Goal: Task Accomplishment & Management: Manage account settings

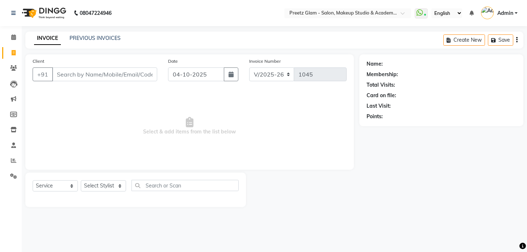
select select "4263"
select select "service"
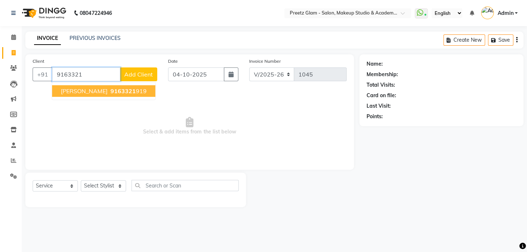
click at [121, 94] on button "[PERSON_NAME] 9163321 919" at bounding box center [103, 91] width 103 height 12
type input "9163321919"
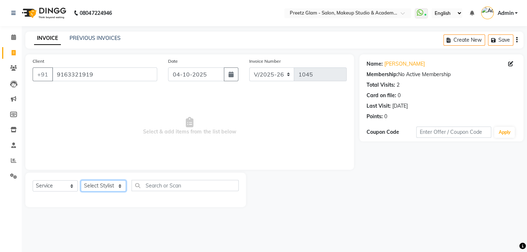
click at [91, 185] on select "Select Stylist [PERSON_NAME] Neha [PERSON_NAME] Preeti [PERSON_NAME]" at bounding box center [103, 185] width 45 height 11
select select "49321"
click at [81, 180] on select "Select Stylist [PERSON_NAME] Neha [PERSON_NAME] Preeti [PERSON_NAME]" at bounding box center [103, 185] width 45 height 11
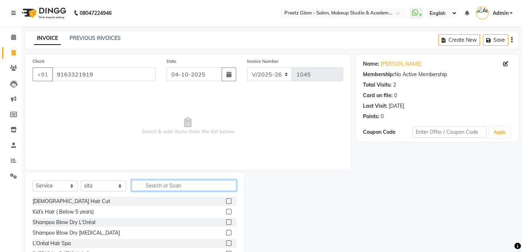
click at [146, 185] on input "text" at bounding box center [183, 185] width 105 height 11
click at [226, 240] on label at bounding box center [228, 242] width 5 height 5
click at [226, 241] on input "checkbox" at bounding box center [228, 243] width 5 height 5
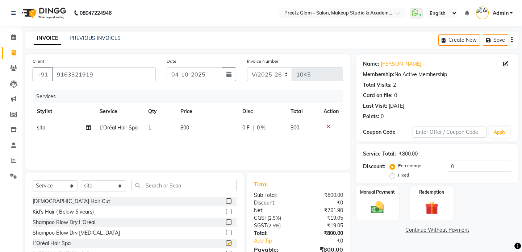
checkbox input "false"
click at [205, 134] on td "800" at bounding box center [207, 127] width 62 height 16
select select "49321"
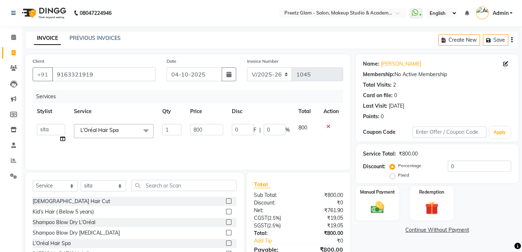
click at [205, 134] on input "800" at bounding box center [206, 129] width 33 height 11
type input "999"
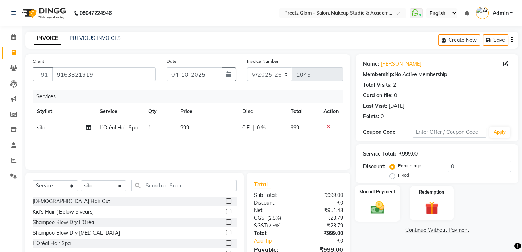
click at [369, 200] on img at bounding box center [377, 207] width 22 height 16
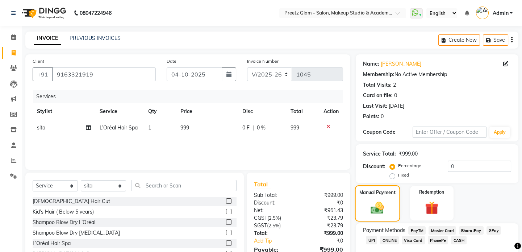
scroll to position [40, 0]
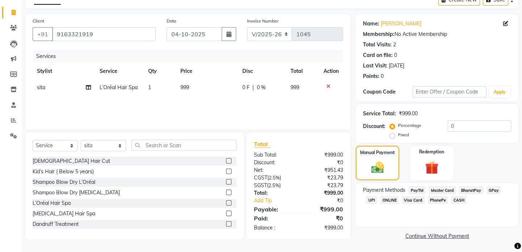
click at [369, 200] on span "UPI" at bounding box center [371, 199] width 11 height 8
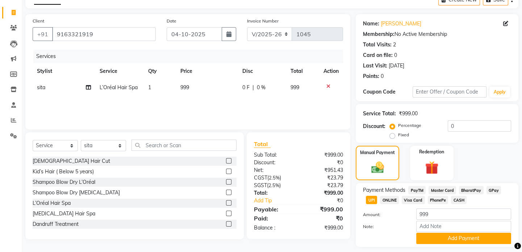
click at [453, 199] on span "CASH" at bounding box center [459, 199] width 16 height 8
click at [446, 236] on button "Add Payment" at bounding box center [463, 237] width 95 height 11
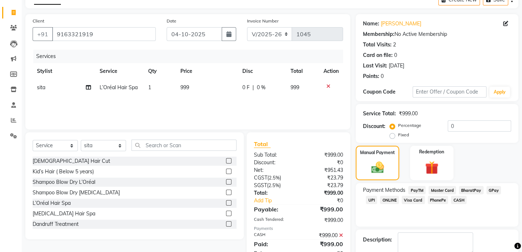
scroll to position [81, 0]
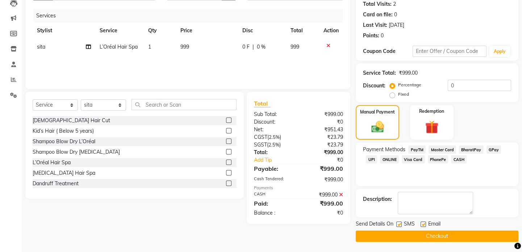
click at [446, 236] on button "Checkout" at bounding box center [437, 235] width 163 height 11
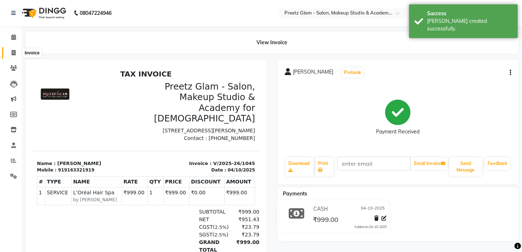
click at [16, 56] on span at bounding box center [13, 53] width 13 height 8
select select "service"
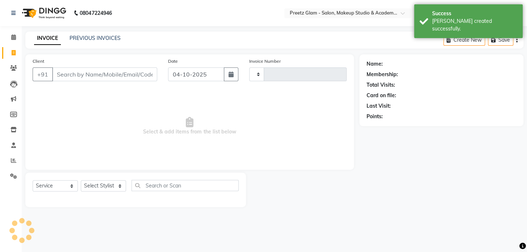
type input "1046"
select select "4263"
click at [112, 37] on link "PREVIOUS INVOICES" at bounding box center [95, 38] width 51 height 7
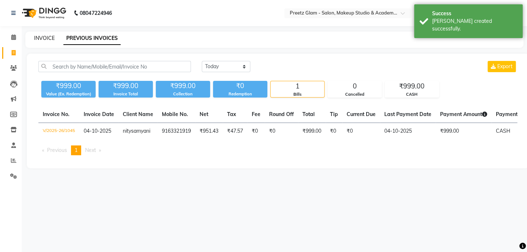
click at [44, 36] on link "INVOICE" at bounding box center [44, 38] width 21 height 7
select select "4263"
select select "service"
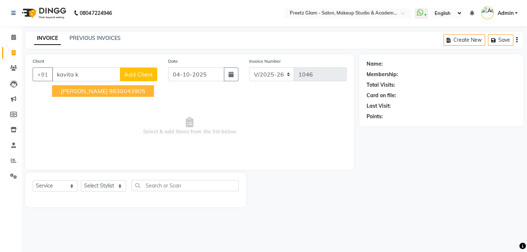
click at [109, 93] on ngb-highlight "9830043905" at bounding box center [127, 90] width 36 height 7
type input "9830043905"
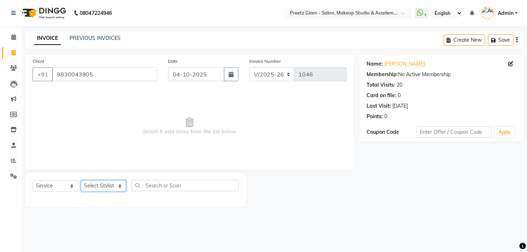
click at [106, 181] on select "Select Stylist [PERSON_NAME] Neha [PERSON_NAME] Preeti [PERSON_NAME]" at bounding box center [103, 185] width 45 height 11
select select "49321"
click at [81, 180] on select "Select Stylist [PERSON_NAME] Neha [PERSON_NAME] Preeti [PERSON_NAME]" at bounding box center [103, 185] width 45 height 11
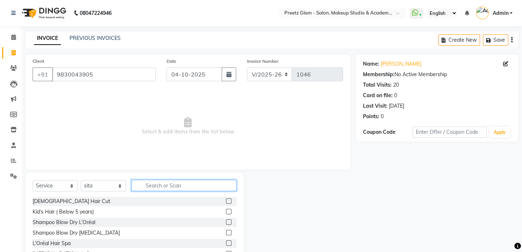
click at [165, 183] on input "text" at bounding box center [183, 185] width 105 height 11
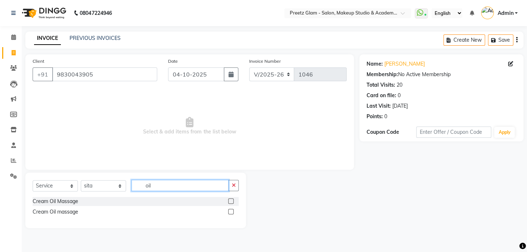
type input "oil"
click at [228, 200] on label at bounding box center [230, 200] width 5 height 5
click at [228, 200] on input "checkbox" at bounding box center [230, 201] width 5 height 5
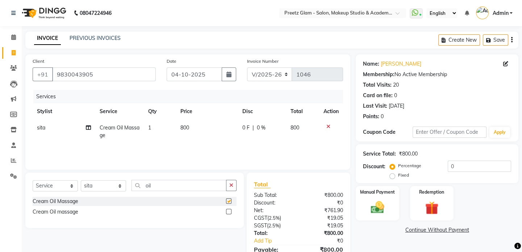
checkbox input "false"
click at [201, 127] on td "800" at bounding box center [207, 131] width 62 height 24
select select "49321"
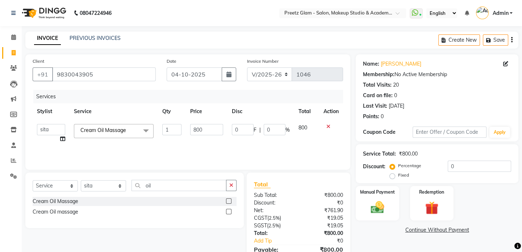
click at [201, 127] on input "800" at bounding box center [206, 129] width 33 height 11
type input "850"
click at [102, 185] on select "Select Stylist [PERSON_NAME] Neha [PERSON_NAME] Preeti [PERSON_NAME]" at bounding box center [103, 185] width 45 height 11
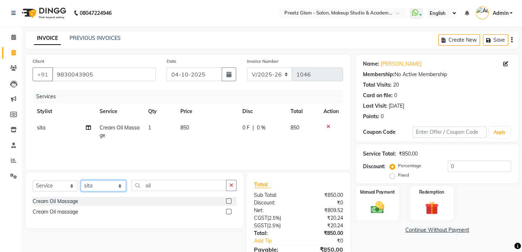
select select "63508"
click at [81, 180] on select "Select Stylist [PERSON_NAME] Neha [PERSON_NAME] Preeti [PERSON_NAME]" at bounding box center [103, 185] width 45 height 11
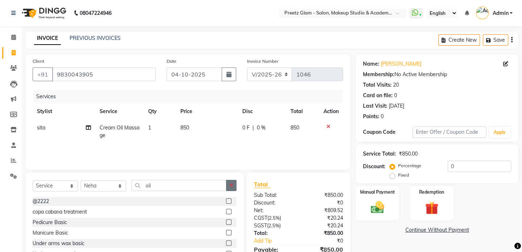
click at [228, 181] on button "button" at bounding box center [231, 185] width 10 height 11
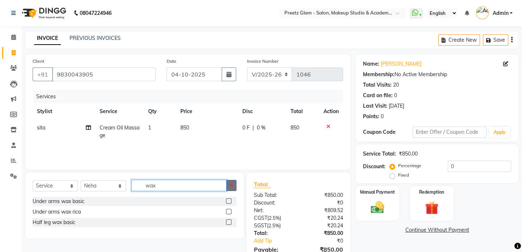
type input "wax"
click at [232, 185] on icon "button" at bounding box center [231, 184] width 4 height 5
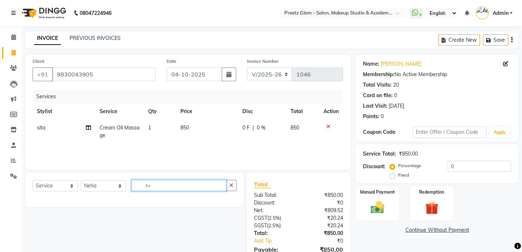
type input "r"
type input "a"
type input "f"
type input "ri"
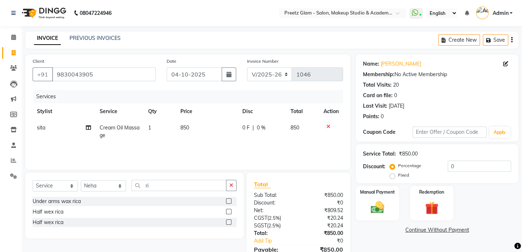
click at [228, 200] on label at bounding box center [228, 200] width 5 height 5
click at [228, 200] on input "checkbox" at bounding box center [228, 201] width 5 height 5
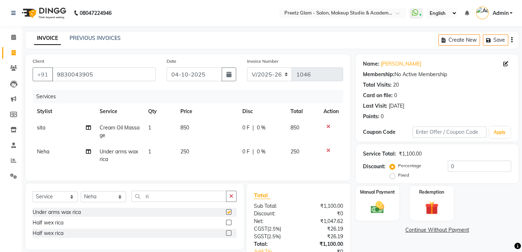
checkbox input "false"
click at [227, 225] on label at bounding box center [228, 221] width 5 height 5
click at [227, 225] on input "checkbox" at bounding box center [228, 222] width 5 height 5
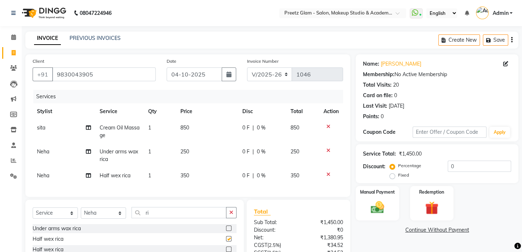
checkbox input "false"
click at [329, 150] on div at bounding box center [330, 150] width 15 height 5
click at [327, 150] on icon at bounding box center [328, 150] width 4 height 5
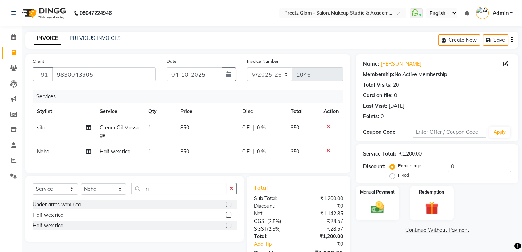
click at [197, 151] on td "350" at bounding box center [207, 151] width 62 height 16
select select "63508"
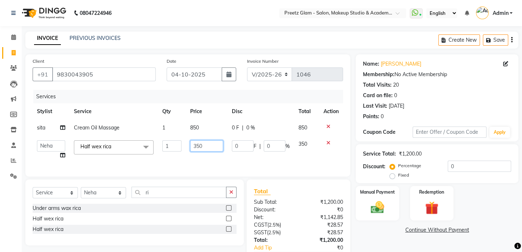
click at [197, 151] on input "350" at bounding box center [206, 145] width 33 height 11
type input "800"
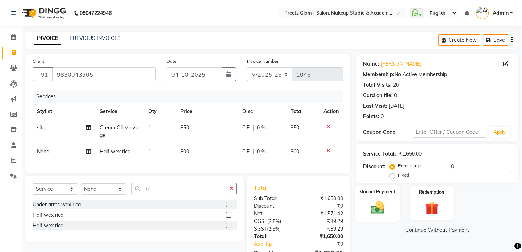
click at [374, 202] on img at bounding box center [377, 207] width 22 height 16
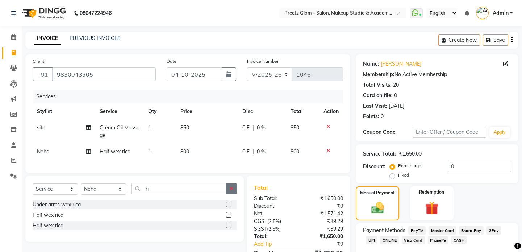
click at [232, 191] on icon "button" at bounding box center [231, 188] width 4 height 5
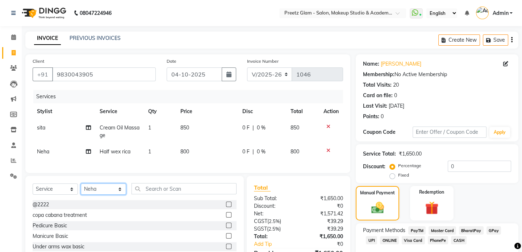
click at [95, 193] on select "Select Stylist [PERSON_NAME] Neha [PERSON_NAME] Preeti [PERSON_NAME]" at bounding box center [103, 188] width 45 height 11
select select "49321"
click at [81, 188] on select "Select Stylist [PERSON_NAME] Neha [PERSON_NAME] Preeti [PERSON_NAME]" at bounding box center [103, 188] width 45 height 11
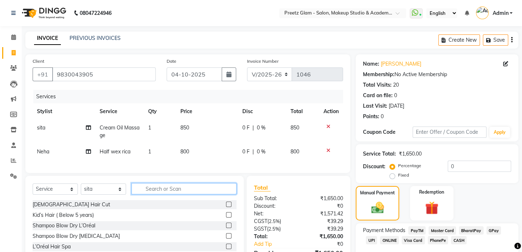
click at [146, 194] on input "text" at bounding box center [183, 188] width 105 height 11
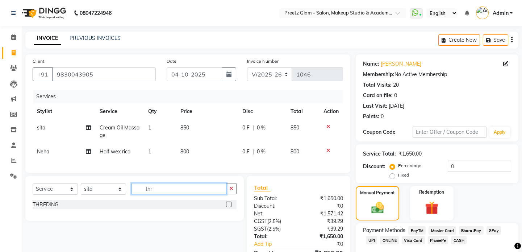
type input "thr"
click at [229, 207] on label at bounding box center [228, 203] width 5 height 5
click at [229, 207] on input "checkbox" at bounding box center [228, 204] width 5 height 5
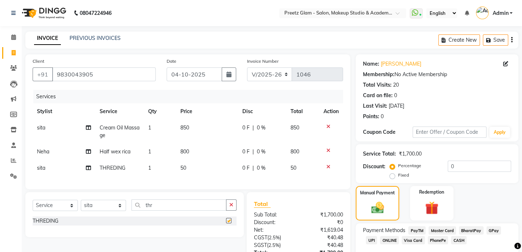
checkbox input "false"
click at [275, 124] on div "0 F | 0 %" at bounding box center [261, 128] width 39 height 8
select select "49321"
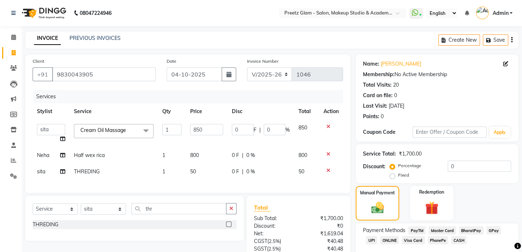
click at [275, 124] on input "0" at bounding box center [275, 129] width 22 height 11
type input "10"
click at [268, 151] on td "0 F | 0 %" at bounding box center [260, 155] width 67 height 16
select select "63508"
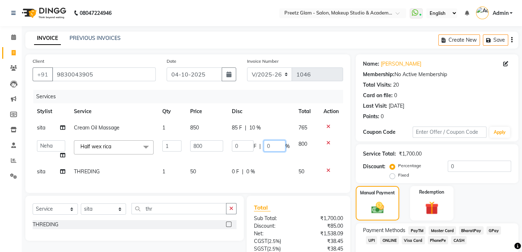
click at [268, 151] on input "0" at bounding box center [275, 145] width 22 height 11
type input "10"
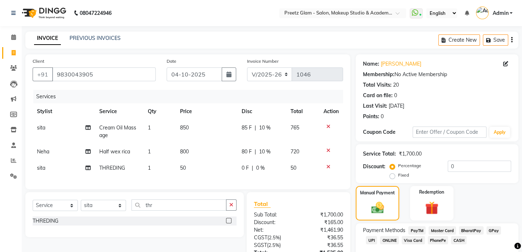
click at [272, 174] on td "0 F | 0 %" at bounding box center [261, 168] width 49 height 16
select select "49321"
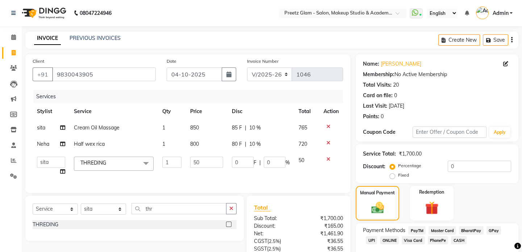
click at [272, 174] on td "0 F | 0 %" at bounding box center [260, 166] width 67 height 28
click at [275, 160] on input "0" at bounding box center [275, 161] width 22 height 11
type input "10"
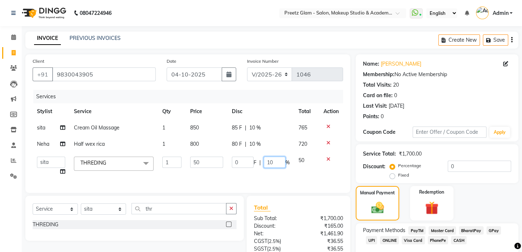
click at [275, 160] on input "10" at bounding box center [275, 161] width 22 height 11
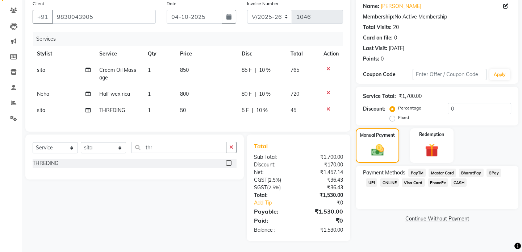
scroll to position [62, 0]
click at [369, 178] on span "UPI" at bounding box center [371, 182] width 11 height 8
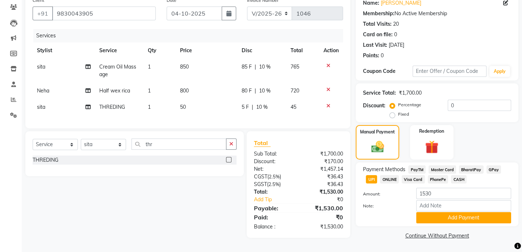
click at [271, 105] on div "5 F | 10 %" at bounding box center [261, 107] width 40 height 8
select select "49321"
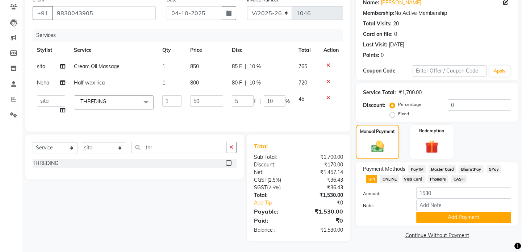
scroll to position [66, 0]
click at [271, 105] on td "5 F | 10 %" at bounding box center [260, 105] width 67 height 28
click at [274, 98] on input "10" at bounding box center [275, 100] width 22 height 11
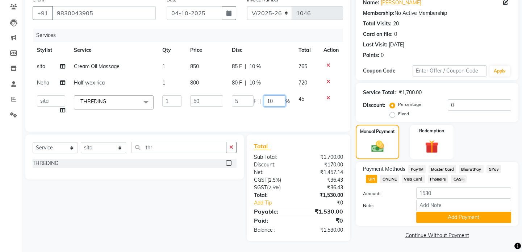
click at [274, 98] on input "10" at bounding box center [275, 100] width 22 height 11
type input "10"
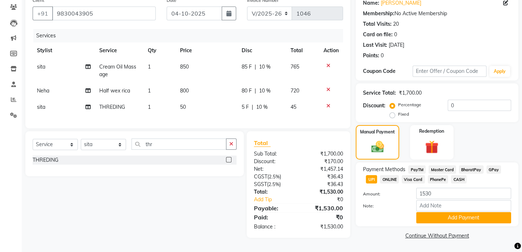
click at [268, 112] on td "5 F | 10 %" at bounding box center [261, 107] width 49 height 16
select select "49321"
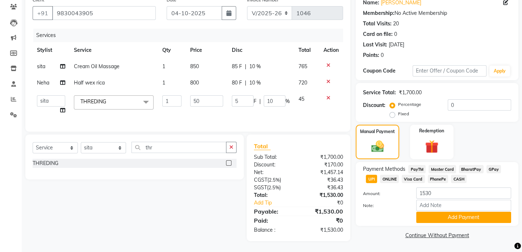
click at [270, 79] on div "80 F | 10 %" at bounding box center [261, 83] width 58 height 8
select select "63508"
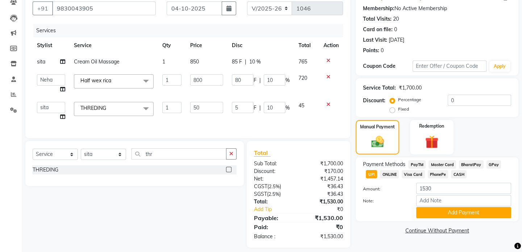
click at [270, 77] on input "10" at bounding box center [275, 79] width 22 height 11
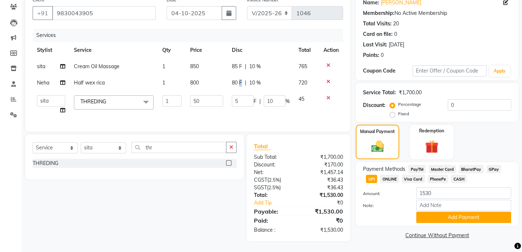
click at [239, 81] on span "80 F" at bounding box center [237, 83] width 10 height 8
select select "63508"
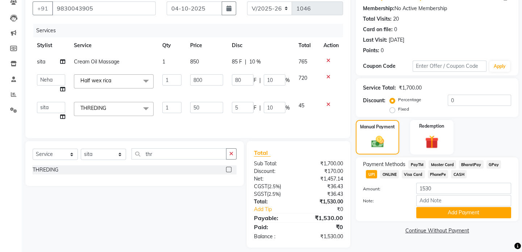
click at [239, 81] on input "80" at bounding box center [243, 79] width 22 height 11
type input "60"
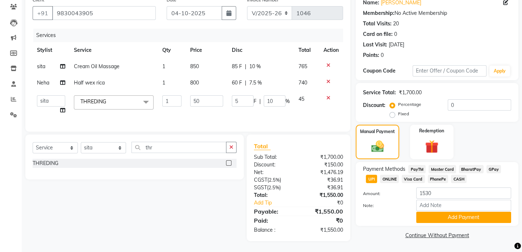
click at [230, 120] on div "Services Stylist Service Qty Price Disc Total Action sita Cream Oil Massage 1 8…" at bounding box center [188, 77] width 310 height 96
click at [446, 212] on button "Add Payment" at bounding box center [463, 216] width 95 height 11
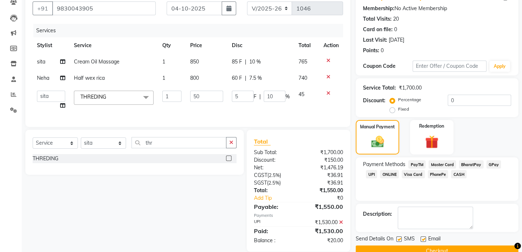
click at [373, 175] on span "UPI" at bounding box center [371, 174] width 11 height 8
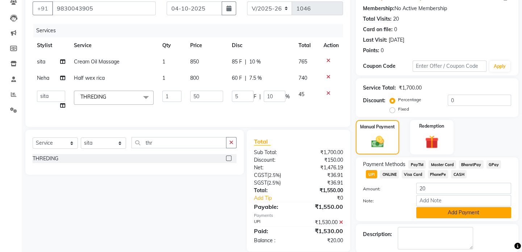
click at [432, 212] on button "Add Payment" at bounding box center [463, 212] width 95 height 11
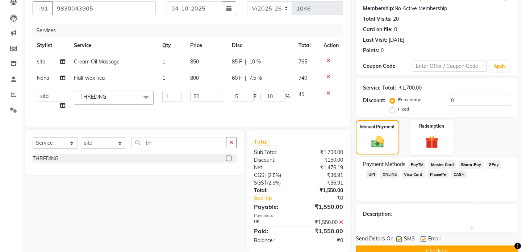
scroll to position [81, 0]
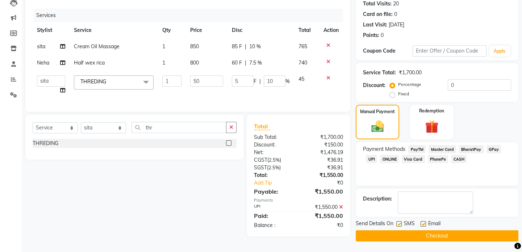
click at [428, 235] on button "Checkout" at bounding box center [437, 235] width 163 height 11
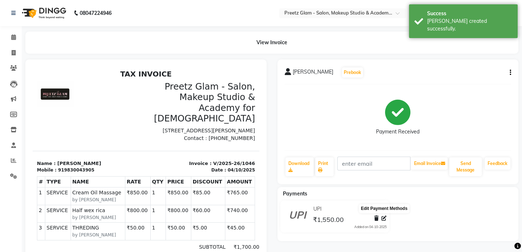
click at [384, 221] on span at bounding box center [383, 218] width 5 height 8
select select "8"
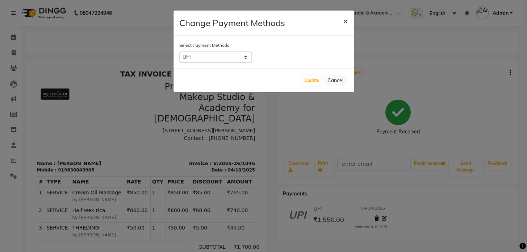
click at [347, 21] on span "×" at bounding box center [345, 20] width 5 height 11
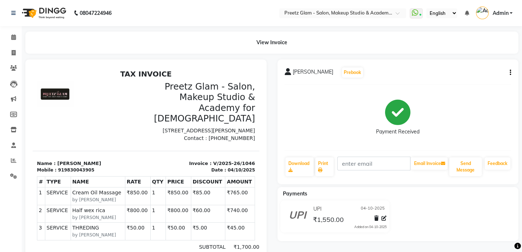
click at [507, 73] on button "button" at bounding box center [508, 73] width 4 height 8
click at [480, 77] on div "Edit Invoice" at bounding box center [474, 81] width 50 height 9
select select "service"
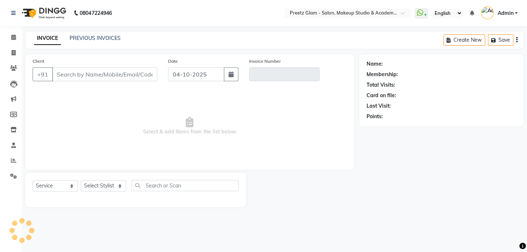
type input "9830043905"
type input "V/2025-26/1046"
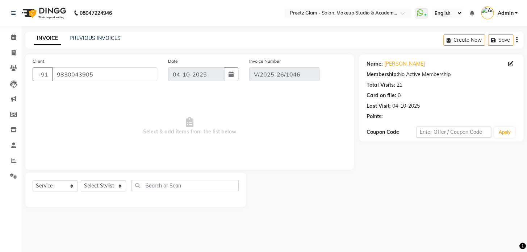
select select "select"
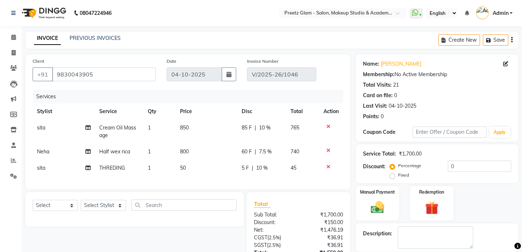
click at [273, 150] on div "60 F | 7.5 %" at bounding box center [261, 152] width 40 height 8
select select "63508"
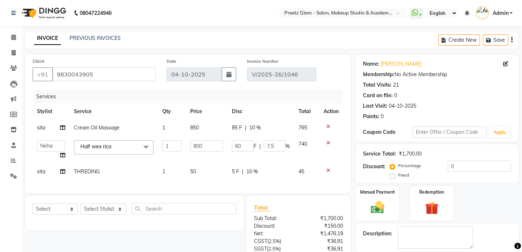
click at [273, 150] on input "7.5" at bounding box center [275, 145] width 22 height 11
type input "10"
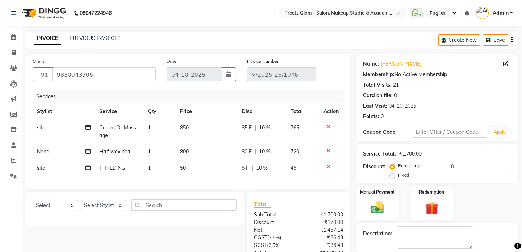
click at [275, 181] on div "Services Stylist Service Qty Price Disc Total Action sita Cream Oil Massage 1 8…" at bounding box center [188, 136] width 310 height 92
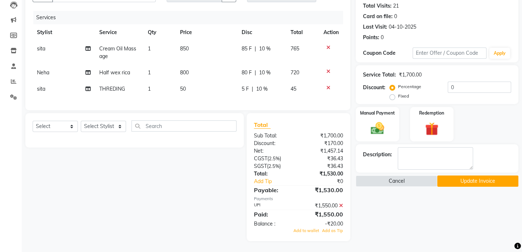
click at [340, 205] on icon at bounding box center [341, 205] width 4 height 5
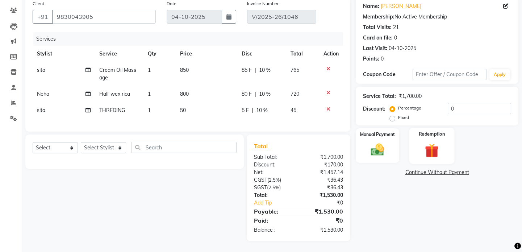
click at [428, 148] on img at bounding box center [431, 150] width 22 height 17
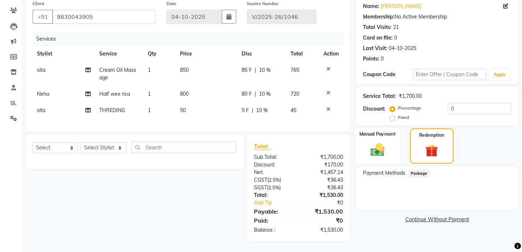
click at [383, 142] on img at bounding box center [377, 150] width 22 height 16
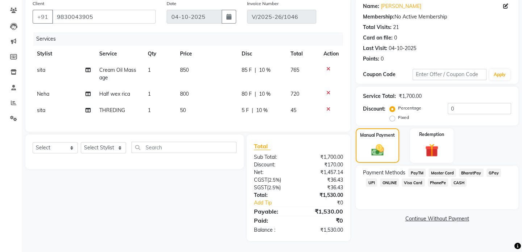
click at [370, 178] on span "UPI" at bounding box center [371, 182] width 11 height 8
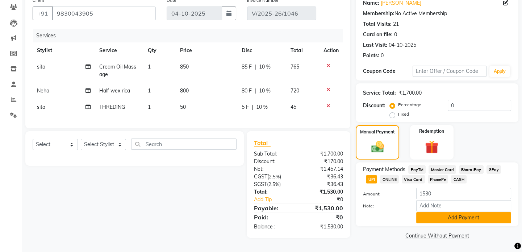
click at [434, 212] on button "Add Payment" at bounding box center [463, 217] width 95 height 11
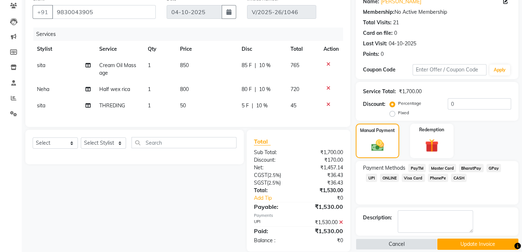
scroll to position [77, 0]
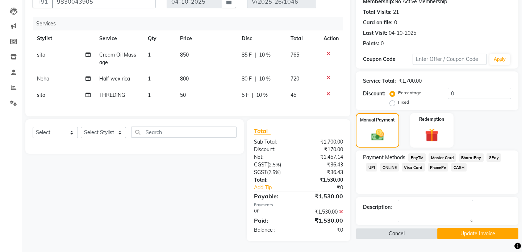
click at [489, 228] on button "Update Invoice" at bounding box center [477, 233] width 81 height 11
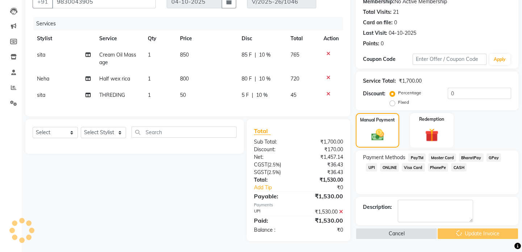
scroll to position [0, 0]
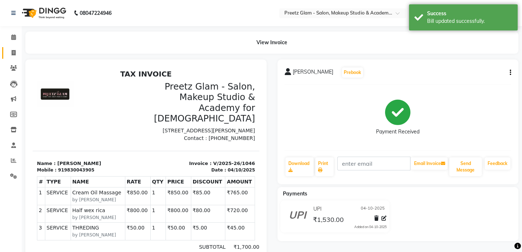
click at [4, 51] on link "Invoice" at bounding box center [10, 53] width 17 height 12
select select "4263"
select select "service"
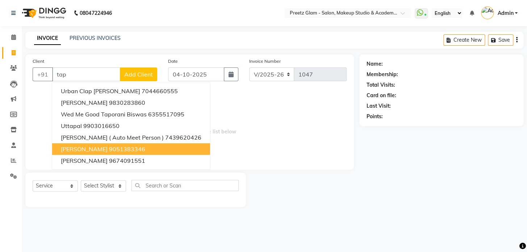
click at [109, 147] on ngb-highlight "9051383346" at bounding box center [127, 148] width 36 height 7
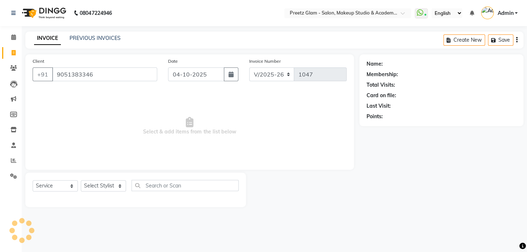
type input "9051383346"
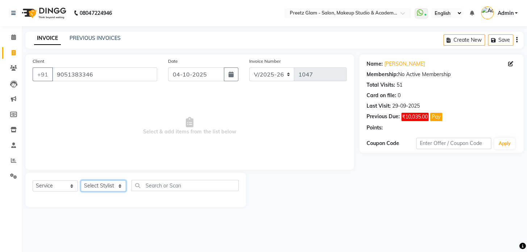
click at [106, 189] on select "Select Stylist [PERSON_NAME] Neha [PERSON_NAME] Preeti [PERSON_NAME]" at bounding box center [103, 185] width 45 height 11
select select "49321"
click at [81, 180] on select "Select Stylist [PERSON_NAME] Neha [PERSON_NAME] Preeti [PERSON_NAME]" at bounding box center [103, 185] width 45 height 11
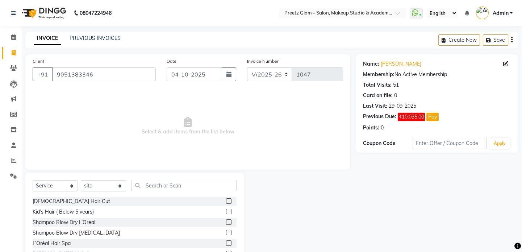
click at [226, 201] on label at bounding box center [228, 200] width 5 height 5
click at [226, 201] on input "checkbox" at bounding box center [228, 201] width 5 height 5
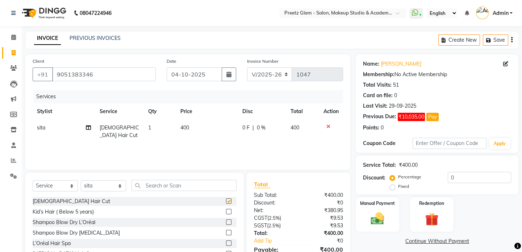
checkbox input "false"
click at [204, 131] on td "400" at bounding box center [207, 131] width 62 height 24
select select "49321"
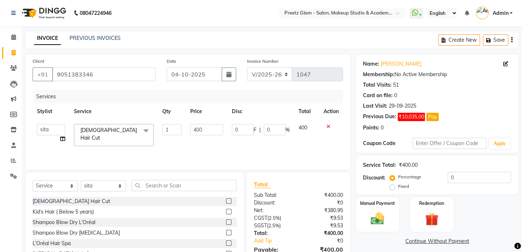
click at [204, 131] on input "400" at bounding box center [206, 129] width 33 height 11
type input "350"
click at [395, 217] on div "Manual Payment" at bounding box center [377, 214] width 45 height 36
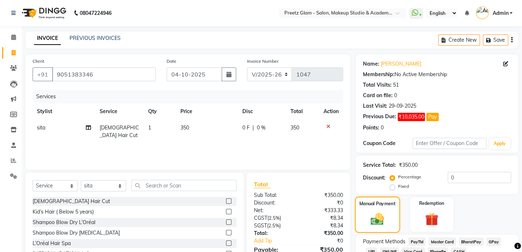
scroll to position [51, 0]
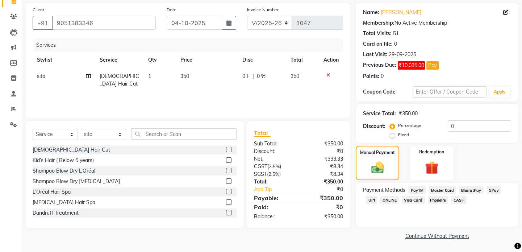
click at [369, 200] on span "UPI" at bounding box center [371, 199] width 11 height 8
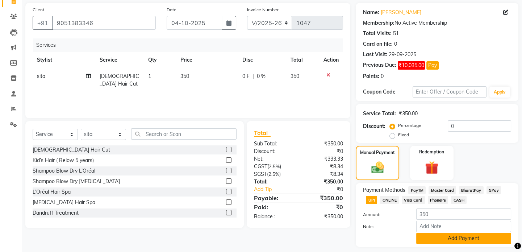
click at [435, 240] on button "Add Payment" at bounding box center [463, 237] width 95 height 11
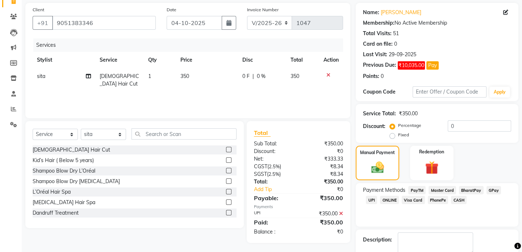
click at [341, 214] on icon at bounding box center [341, 213] width 4 height 5
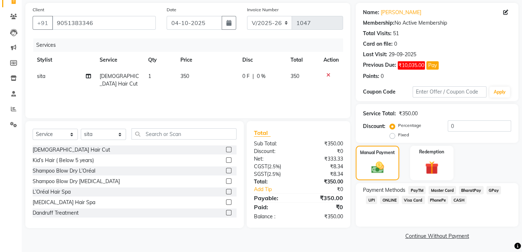
click at [455, 200] on span "CASH" at bounding box center [459, 199] width 16 height 8
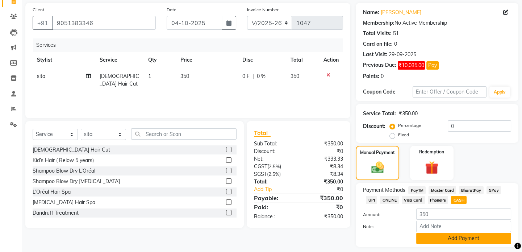
click at [450, 232] on button "Add Payment" at bounding box center [463, 237] width 95 height 11
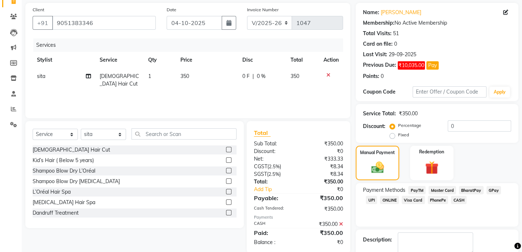
scroll to position [92, 0]
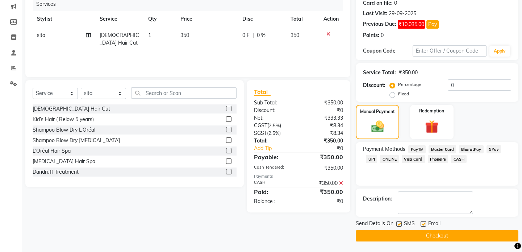
click at [446, 237] on button "Checkout" at bounding box center [437, 235] width 163 height 11
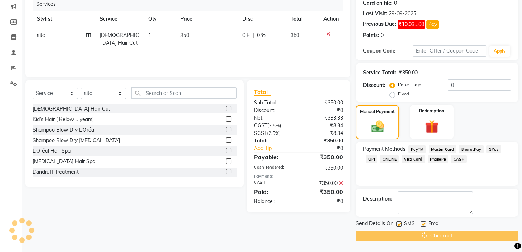
scroll to position [0, 0]
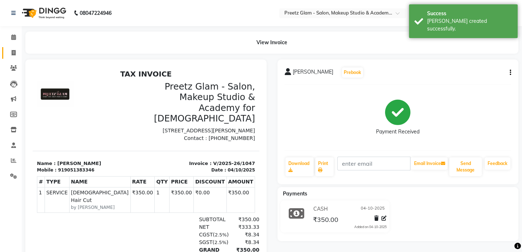
click at [4, 54] on link "Invoice" at bounding box center [10, 53] width 17 height 12
select select "4263"
select select "service"
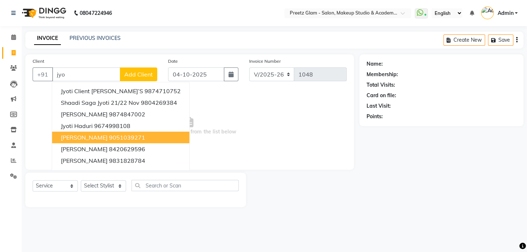
click at [109, 139] on ngb-highlight "9051039271" at bounding box center [127, 137] width 36 height 7
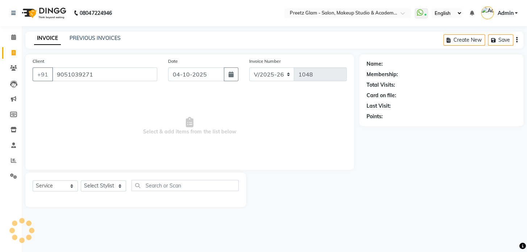
type input "9051039271"
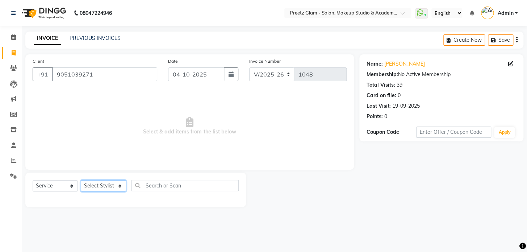
click at [102, 184] on select "Select Stylist [PERSON_NAME] Neha [PERSON_NAME] Preeti [PERSON_NAME]" at bounding box center [103, 185] width 45 height 11
select select "49321"
click at [81, 180] on select "Select Stylist [PERSON_NAME] Neha [PERSON_NAME] Preeti [PERSON_NAME]" at bounding box center [103, 185] width 45 height 11
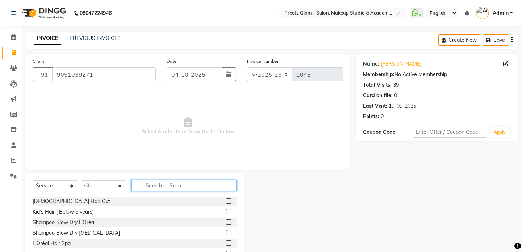
click at [164, 184] on input "text" at bounding box center [183, 185] width 105 height 11
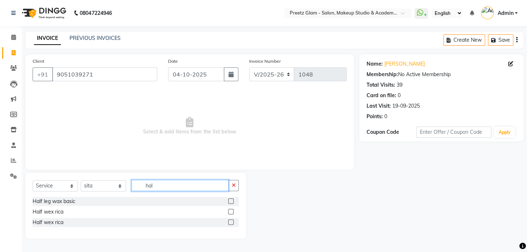
type input "hal"
click at [231, 199] on label at bounding box center [230, 200] width 5 height 5
click at [231, 199] on input "checkbox" at bounding box center [230, 201] width 5 height 5
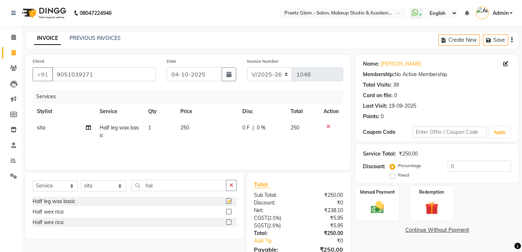
checkbox input "false"
click at [229, 181] on button "button" at bounding box center [231, 185] width 10 height 11
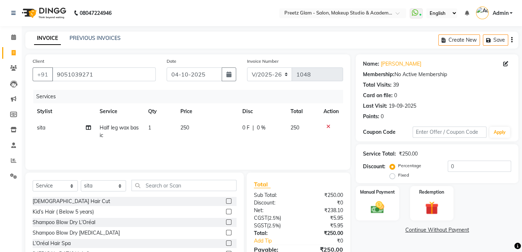
click at [329, 126] on icon at bounding box center [328, 126] width 4 height 5
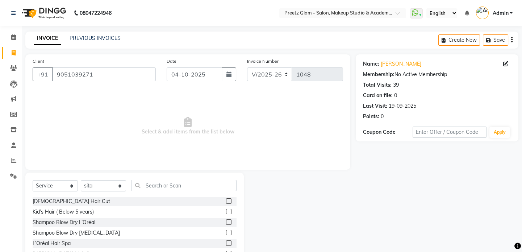
click at [205, 178] on div "Select Service Product Membership Package Voucher Prepaid Gift Card Select Styl…" at bounding box center [134, 225] width 218 height 107
click at [195, 185] on input "text" at bounding box center [183, 185] width 105 height 11
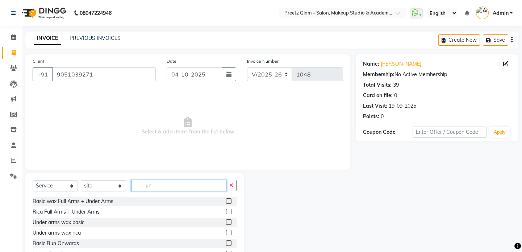
type input "un"
click at [227, 229] on div at bounding box center [231, 232] width 10 height 9
click at [227, 232] on label at bounding box center [228, 232] width 5 height 5
click at [227, 232] on input "checkbox" at bounding box center [228, 232] width 5 height 5
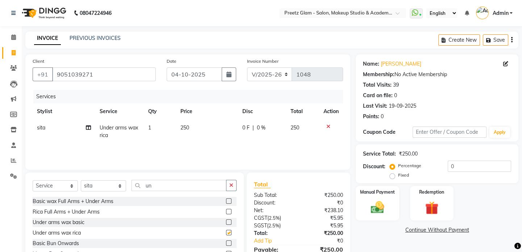
checkbox input "false"
click at [233, 186] on icon "button" at bounding box center [231, 184] width 4 height 5
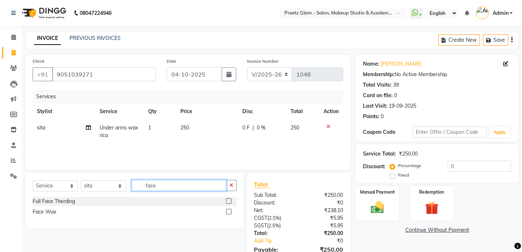
type input "face"
click at [226, 210] on label at bounding box center [228, 211] width 5 height 5
click at [226, 210] on input "checkbox" at bounding box center [228, 211] width 5 height 5
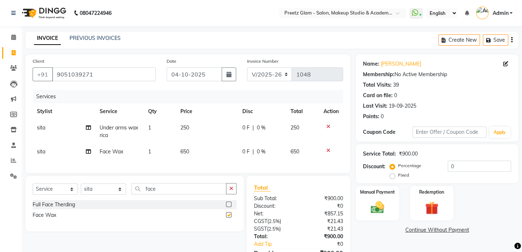
checkbox input "false"
click at [210, 157] on td "650" at bounding box center [207, 151] width 62 height 16
select select "49321"
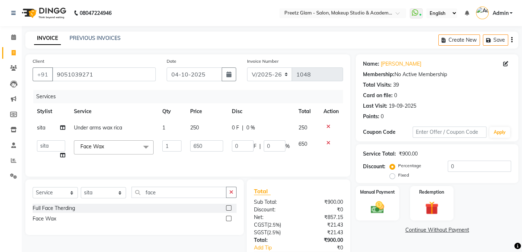
click at [210, 157] on td "650" at bounding box center [207, 150] width 42 height 28
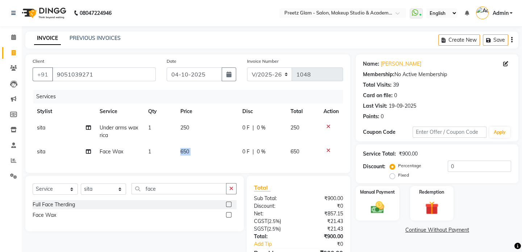
click at [210, 157] on td "650" at bounding box center [207, 151] width 62 height 16
select select "49321"
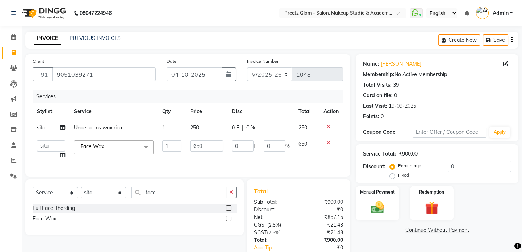
click at [214, 128] on td "250" at bounding box center [207, 127] width 42 height 16
select select "49321"
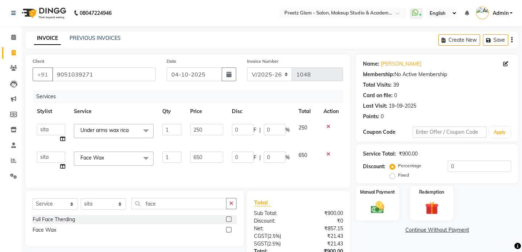
click at [214, 128] on input "250" at bounding box center [206, 129] width 33 height 11
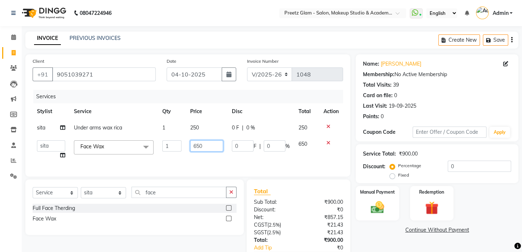
click at [209, 153] on td "650" at bounding box center [207, 150] width 42 height 28
select select "49321"
click at [209, 153] on td "650" at bounding box center [207, 150] width 42 height 28
type input "150"
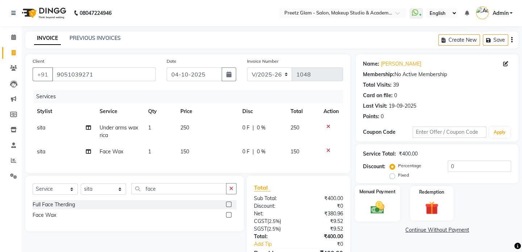
click at [362, 210] on div "Manual Payment" at bounding box center [377, 203] width 45 height 36
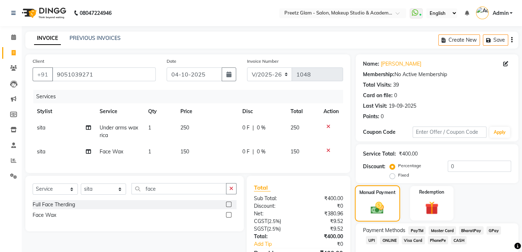
scroll to position [46, 0]
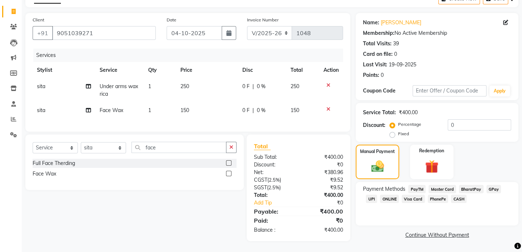
click at [367, 194] on span "UPI" at bounding box center [371, 198] width 11 height 8
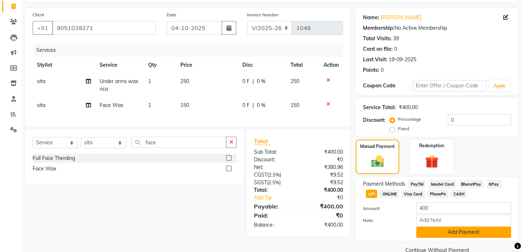
click at [429, 228] on button "Add Payment" at bounding box center [463, 231] width 95 height 11
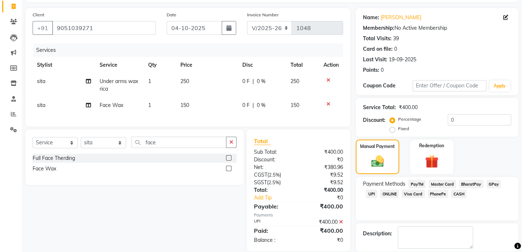
scroll to position [81, 0]
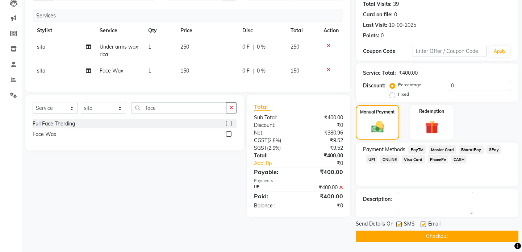
click at [428, 239] on button "Checkout" at bounding box center [437, 235] width 163 height 11
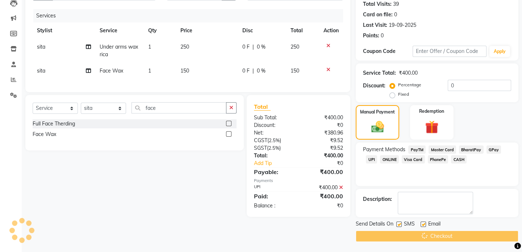
scroll to position [0, 0]
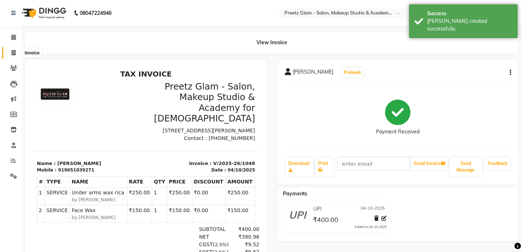
click at [8, 51] on span at bounding box center [13, 53] width 13 height 8
select select "service"
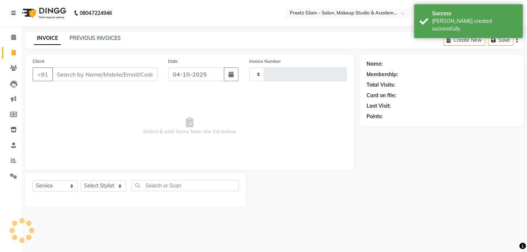
type input "1049"
select select "4263"
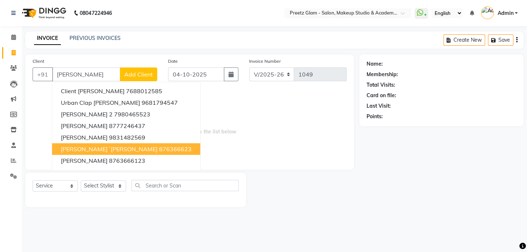
click at [79, 151] on span "[PERSON_NAME] `[PERSON_NAME]" at bounding box center [109, 148] width 97 height 7
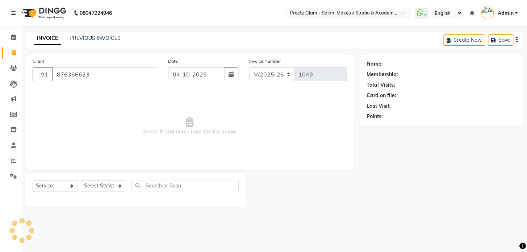
type input "876366623"
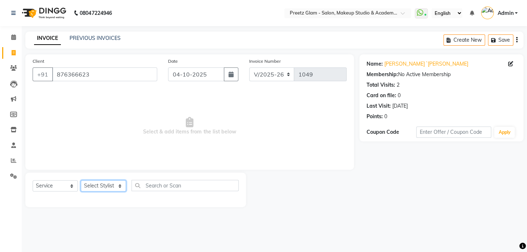
click at [121, 184] on select "Select Stylist [PERSON_NAME] Neha [PERSON_NAME] Preeti [PERSON_NAME]" at bounding box center [103, 185] width 45 height 11
select select "34650"
click at [81, 180] on select "Select Stylist [PERSON_NAME] Neha [PERSON_NAME] Preeti [PERSON_NAME]" at bounding box center [103, 185] width 45 height 11
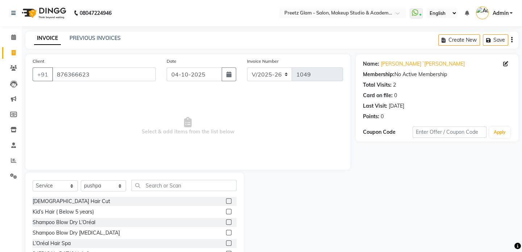
click at [226, 219] on div at bounding box center [231, 222] width 10 height 9
click at [226, 221] on label at bounding box center [228, 221] width 5 height 5
click at [226, 221] on input "checkbox" at bounding box center [228, 222] width 5 height 5
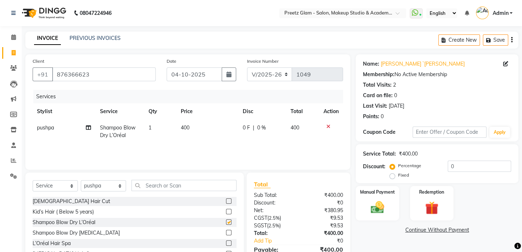
checkbox input "false"
click at [201, 130] on td "400" at bounding box center [207, 131] width 62 height 24
select select "34650"
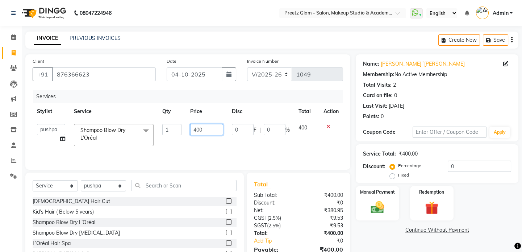
click at [201, 130] on input "400" at bounding box center [206, 129] width 33 height 11
type input "4"
type input "500"
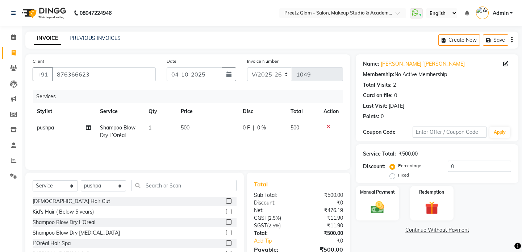
click at [274, 133] on td "0 F | 0 %" at bounding box center [262, 131] width 48 height 24
select select "34650"
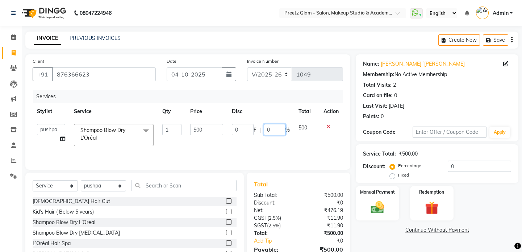
click at [274, 133] on input "0" at bounding box center [275, 129] width 22 height 11
type input "10"
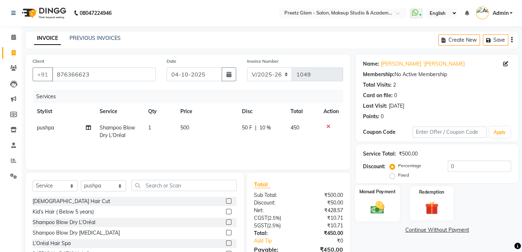
click at [376, 200] on img at bounding box center [377, 207] width 22 height 16
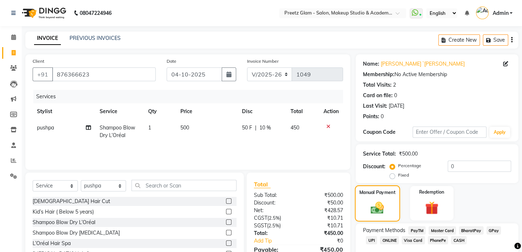
scroll to position [40, 0]
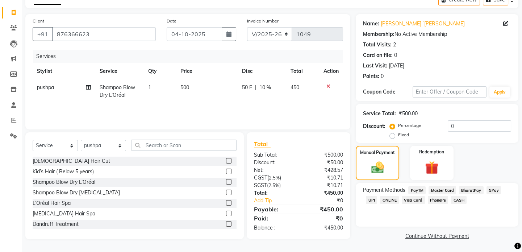
click at [372, 201] on span "UPI" at bounding box center [371, 199] width 11 height 8
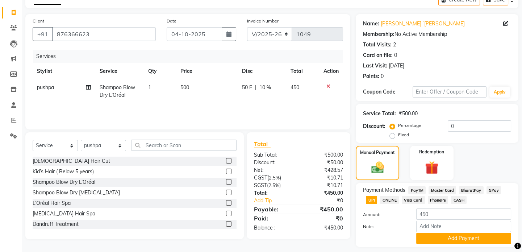
click at [463, 201] on span "CASH" at bounding box center [459, 199] width 16 height 8
click at [450, 239] on button "Add Payment" at bounding box center [463, 237] width 95 height 11
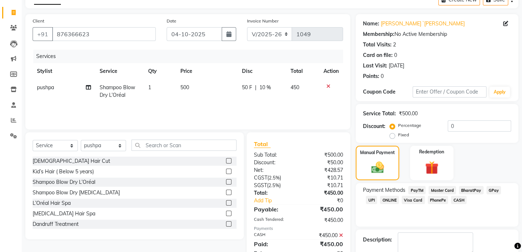
scroll to position [81, 0]
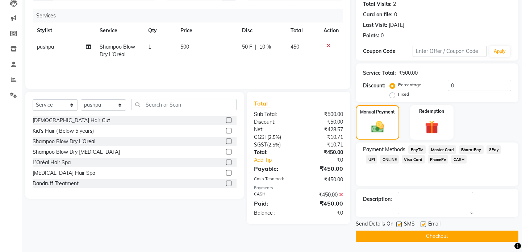
click at [449, 238] on button "Checkout" at bounding box center [437, 235] width 163 height 11
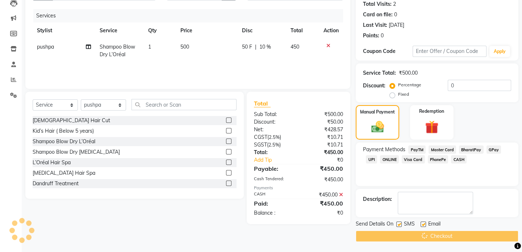
scroll to position [0, 0]
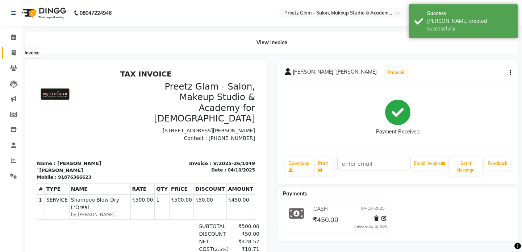
click at [8, 49] on span at bounding box center [13, 53] width 13 height 8
select select "service"
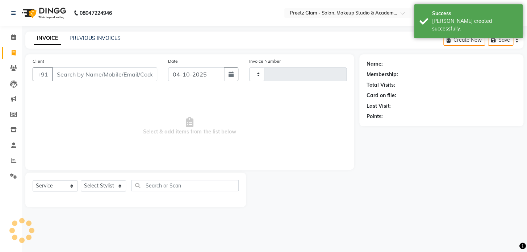
type input "1050"
select select "4263"
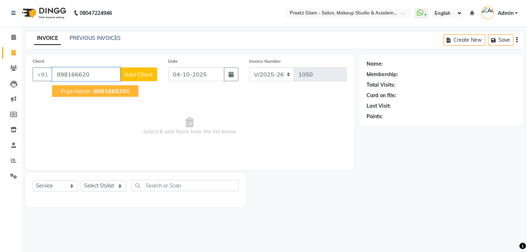
click at [113, 91] on span "898166620" at bounding box center [109, 90] width 33 height 7
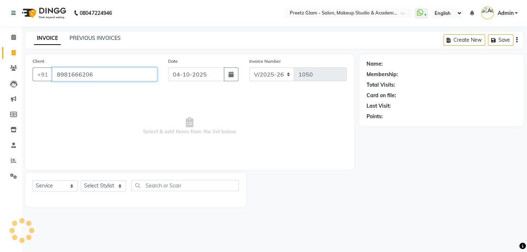
type input "8981666206"
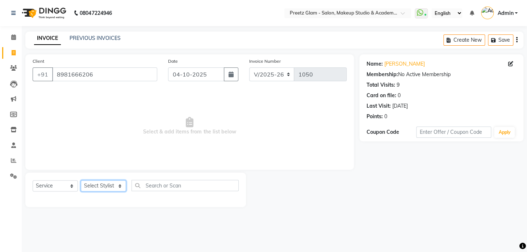
click at [106, 188] on select "Select Stylist [PERSON_NAME] Neha [PERSON_NAME] Preeti [PERSON_NAME]" at bounding box center [103, 185] width 45 height 11
select select "49321"
click at [81, 180] on select "Select Stylist [PERSON_NAME] Neha [PERSON_NAME] Preeti [PERSON_NAME]" at bounding box center [103, 185] width 45 height 11
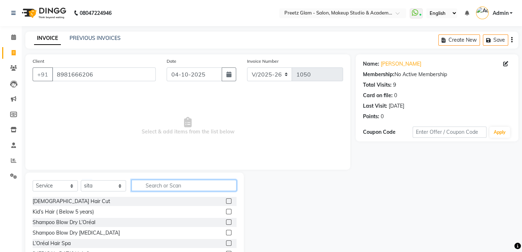
click at [153, 181] on input "text" at bounding box center [183, 185] width 105 height 11
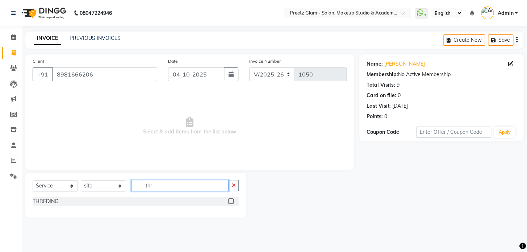
type input "thr"
click at [227, 199] on div "THREDING" at bounding box center [136, 201] width 206 height 9
click at [232, 200] on label at bounding box center [230, 200] width 5 height 5
click at [232, 200] on input "checkbox" at bounding box center [230, 201] width 5 height 5
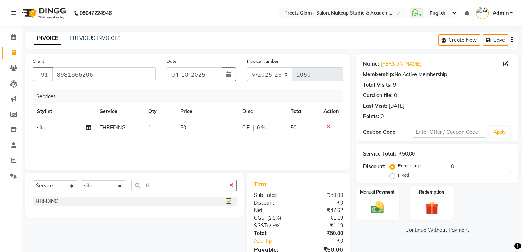
checkbox input "false"
click at [381, 202] on img at bounding box center [377, 207] width 22 height 16
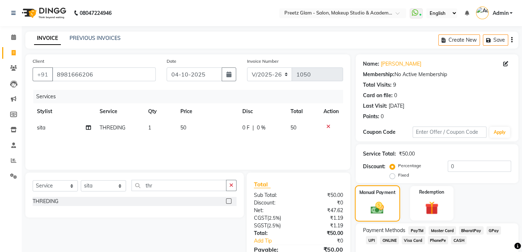
scroll to position [40, 0]
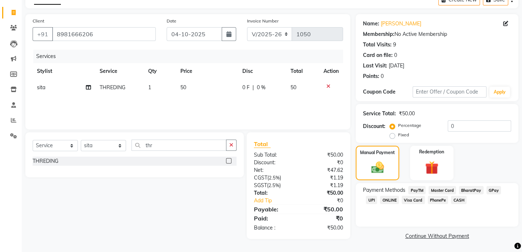
click at [455, 199] on span "CASH" at bounding box center [459, 199] width 16 height 8
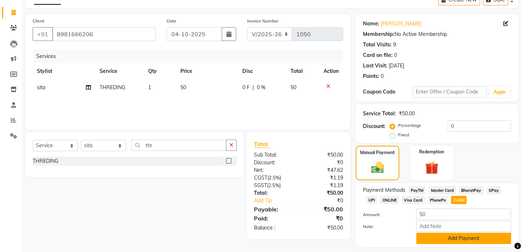
click at [447, 242] on button "Add Payment" at bounding box center [463, 237] width 95 height 11
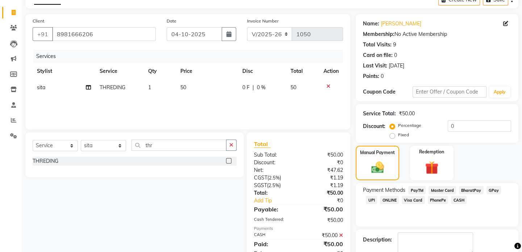
scroll to position [81, 0]
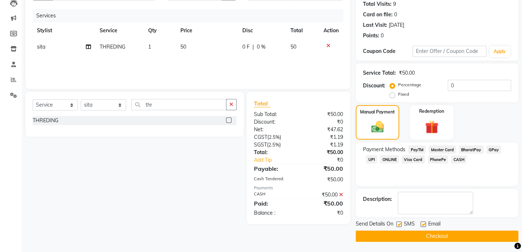
click at [445, 236] on button "Checkout" at bounding box center [437, 235] width 163 height 11
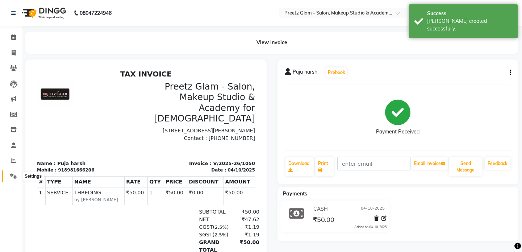
click at [10, 176] on icon at bounding box center [13, 175] width 7 height 5
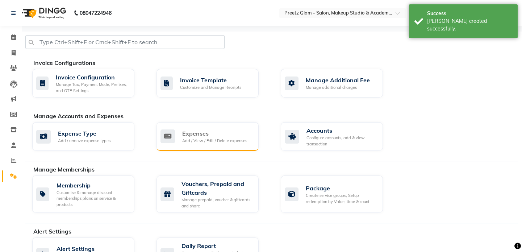
click at [169, 143] on div "Expenses Add / View / Edit / Delete expenses" at bounding box center [206, 136] width 92 height 15
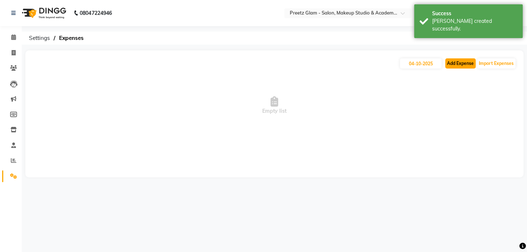
click at [461, 62] on button "Add Expense" at bounding box center [460, 63] width 30 height 10
select select "1"
select select "3077"
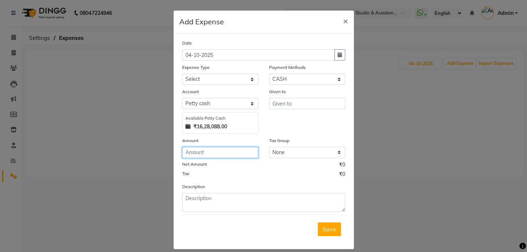
click at [198, 153] on input "number" at bounding box center [220, 152] width 76 height 11
type input "500"
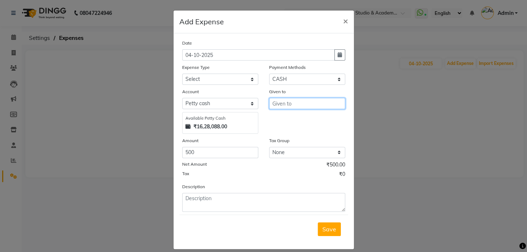
click at [311, 106] on input "text" at bounding box center [307, 103] width 76 height 11
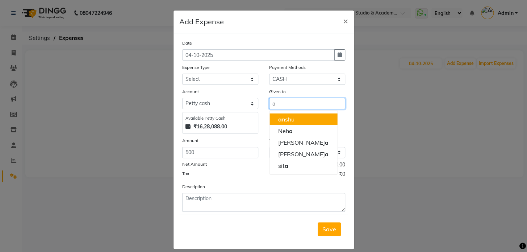
click at [304, 119] on button "a nshu" at bounding box center [303, 119] width 68 height 12
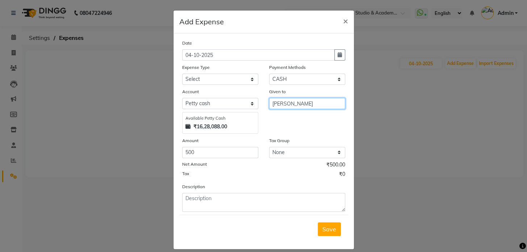
type input "[PERSON_NAME]"
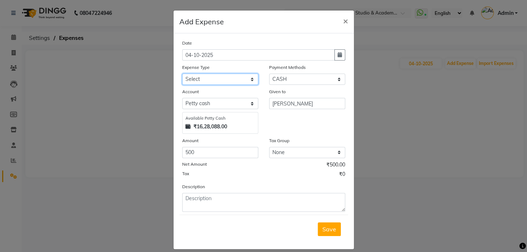
click at [241, 79] on select "Select Advance Salary [PERSON_NAME] Bank charges Car maintenance Cash transfer …" at bounding box center [220, 78] width 76 height 11
select select "13613"
click at [182, 74] on select "Select Advance Salary [PERSON_NAME] Bank charges Car maintenance Cash transfer …" at bounding box center [220, 78] width 76 height 11
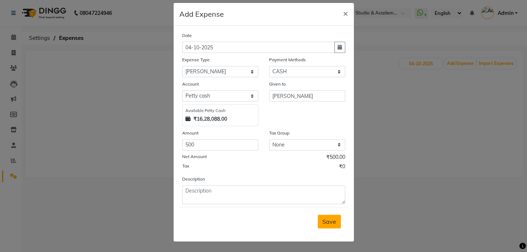
click at [322, 220] on span "Save" at bounding box center [329, 221] width 14 height 7
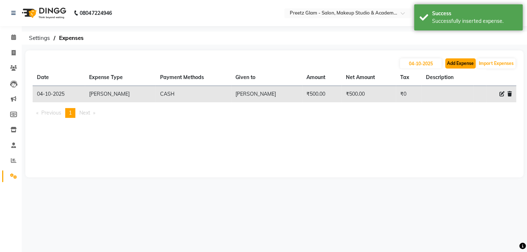
click at [463, 63] on button "Add Expense" at bounding box center [460, 63] width 30 height 10
select select "1"
select select "3077"
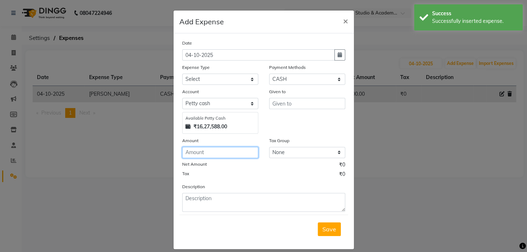
click at [232, 151] on input "number" at bounding box center [220, 152] width 76 height 11
type input "400"
drag, startPoint x: 283, startPoint y: 110, endPoint x: 285, endPoint y: 104, distance: 6.1
click at [285, 104] on div "Given to" at bounding box center [307, 111] width 87 height 46
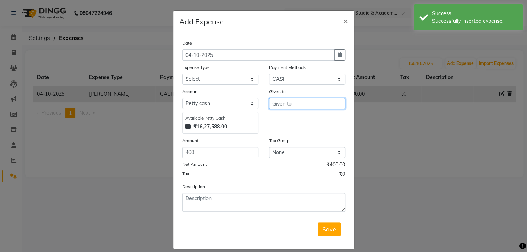
click at [285, 104] on input "text" at bounding box center [307, 103] width 76 height 11
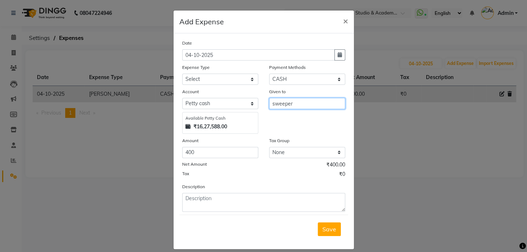
type input "sweeper"
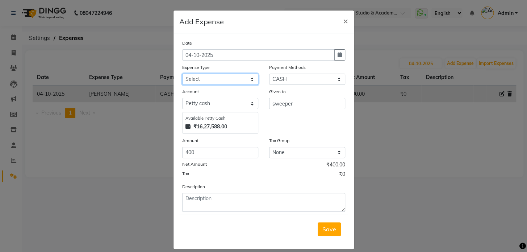
click at [239, 75] on select "Select Advance Salary [PERSON_NAME] Bank charges Car maintenance Cash transfer …" at bounding box center [220, 78] width 76 height 11
select select "6763"
click at [182, 74] on select "Select Advance Salary [PERSON_NAME] Bank charges Car maintenance Cash transfer …" at bounding box center [220, 78] width 76 height 11
drag, startPoint x: 316, startPoint y: 221, endPoint x: 318, endPoint y: 228, distance: 7.5
click at [318, 228] on div "Save" at bounding box center [263, 228] width 169 height 29
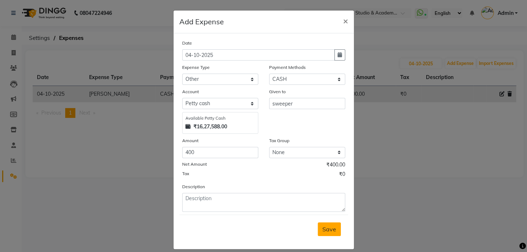
click at [318, 228] on button "Save" at bounding box center [328, 229] width 23 height 14
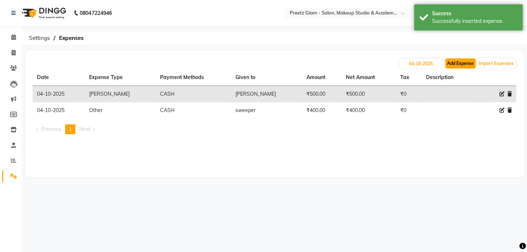
click at [453, 63] on button "Add Expense" at bounding box center [460, 63] width 30 height 10
select select "1"
select select "3077"
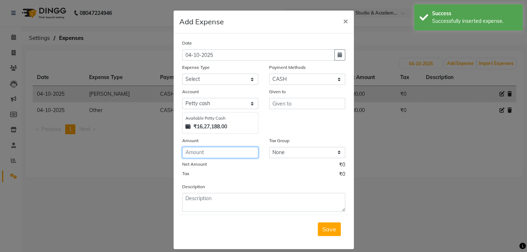
click at [206, 150] on input "number" at bounding box center [220, 152] width 76 height 11
type input "26"
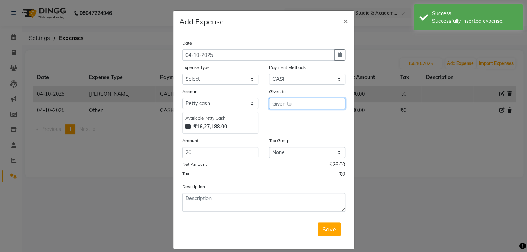
click at [282, 101] on input "text" at bounding box center [307, 103] width 76 height 11
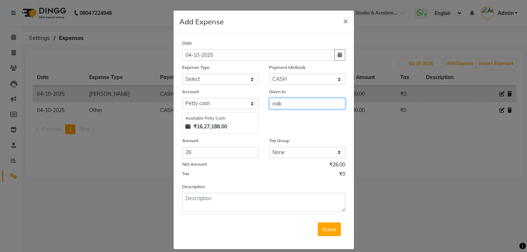
type input "milk"
click at [224, 88] on div "Account" at bounding box center [220, 93] width 76 height 10
click at [224, 85] on div "Date [DATE] Expense Type Select Advance Salary [PERSON_NAME] Bank charges Car m…" at bounding box center [263, 125] width 163 height 172
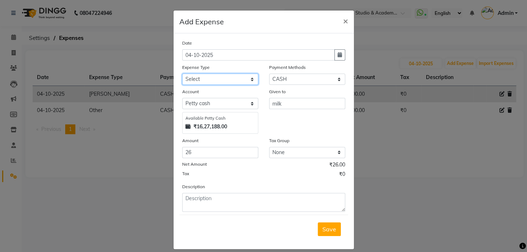
click at [223, 83] on select "Select Advance Salary [PERSON_NAME] Bank charges Car maintenance Cash transfer …" at bounding box center [220, 78] width 76 height 11
click at [182, 74] on select "Select Advance Salary [PERSON_NAME] Bank charges Car maintenance Cash transfer …" at bounding box center [220, 78] width 76 height 11
drag, startPoint x: 211, startPoint y: 75, endPoint x: 199, endPoint y: 229, distance: 154.0
click at [199, 229] on form "Date [DATE] Expense Type Select Advance Salary [PERSON_NAME] Bank charges Car m…" at bounding box center [263, 141] width 169 height 204
select select "8585"
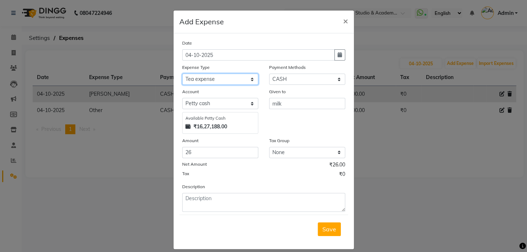
click at [182, 74] on select "Select Advance Salary [PERSON_NAME] Bank charges Car maintenance Cash transfer …" at bounding box center [220, 78] width 76 height 11
click at [327, 224] on button "Save" at bounding box center [328, 229] width 23 height 14
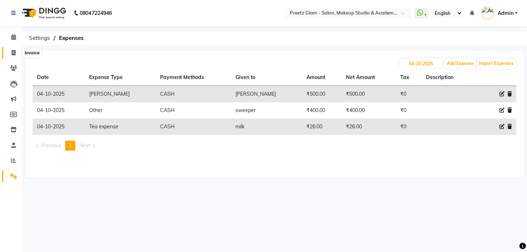
click at [10, 54] on span at bounding box center [13, 53] width 13 height 8
select select "service"
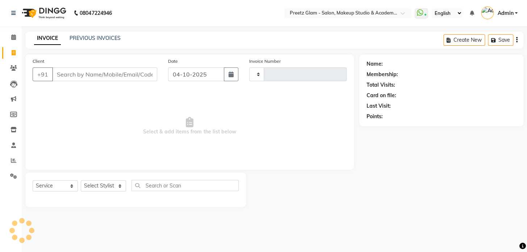
type input "1051"
select select "4263"
